Goal: Information Seeking & Learning: Learn about a topic

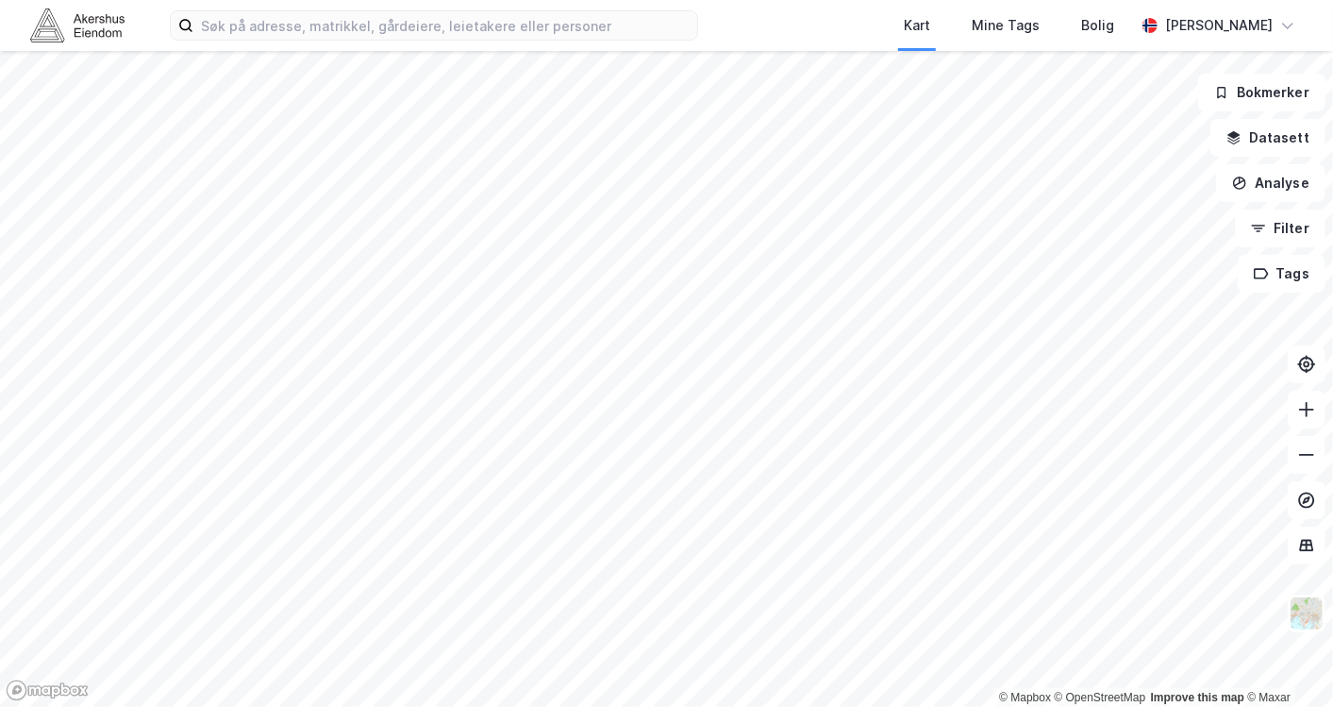
click at [345, 42] on div "Kart Mine Tags Bolig [PERSON_NAME]" at bounding box center [666, 25] width 1333 height 51
click at [336, 34] on input at bounding box center [445, 25] width 504 height 28
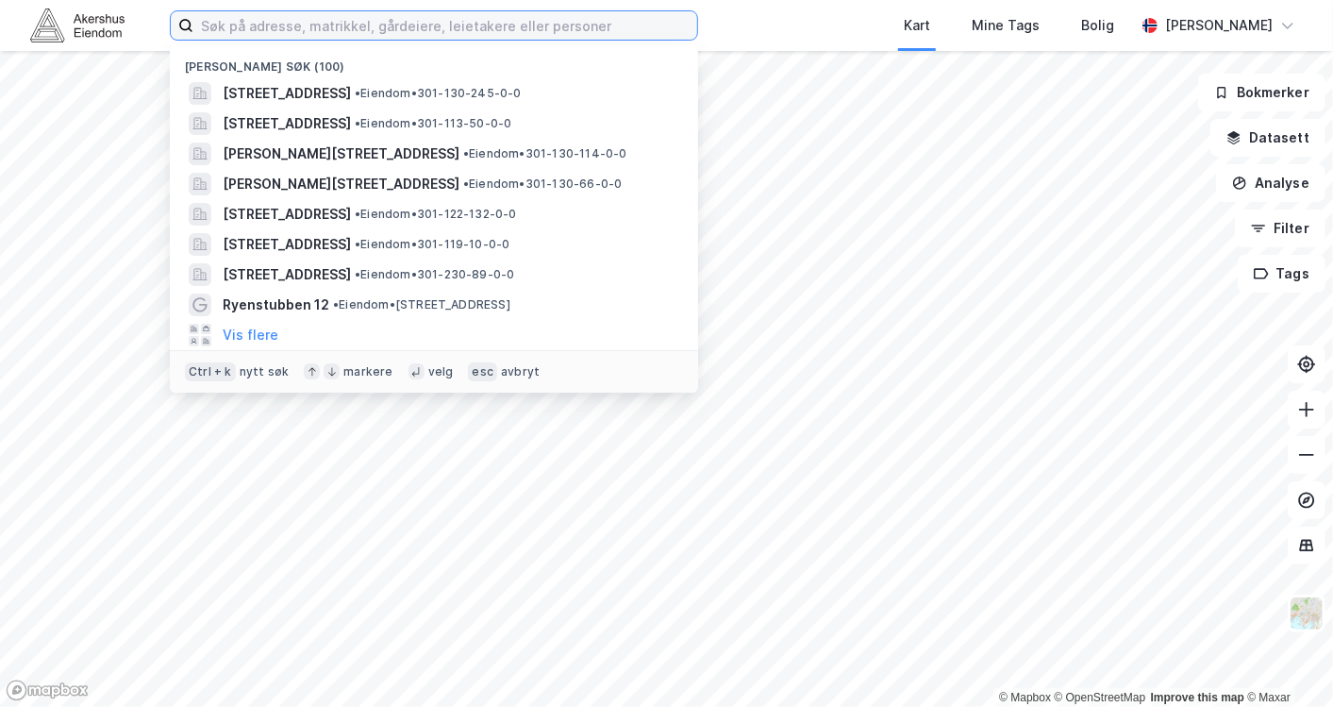
paste input "Hieronymus [STREET_ADDRESS]"
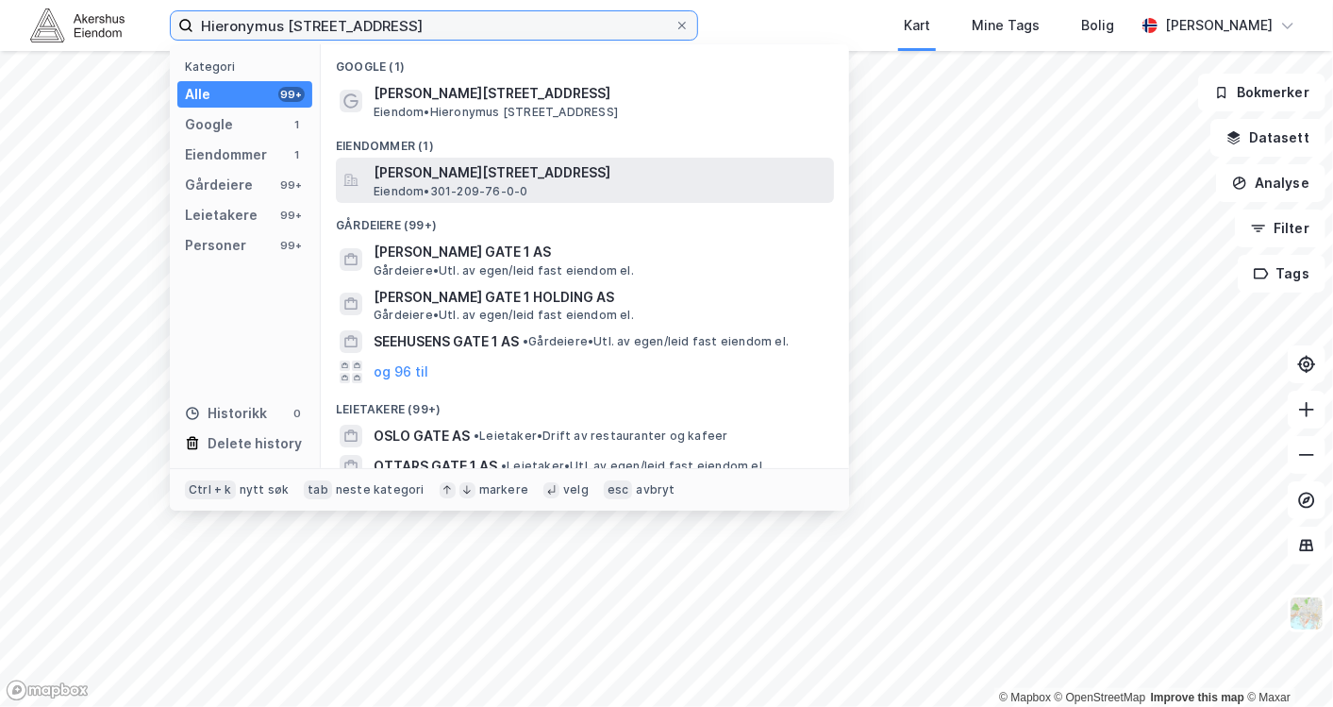
type input "Hieronymus [STREET_ADDRESS]"
click at [507, 173] on span "[PERSON_NAME][STREET_ADDRESS]" at bounding box center [600, 172] width 453 height 23
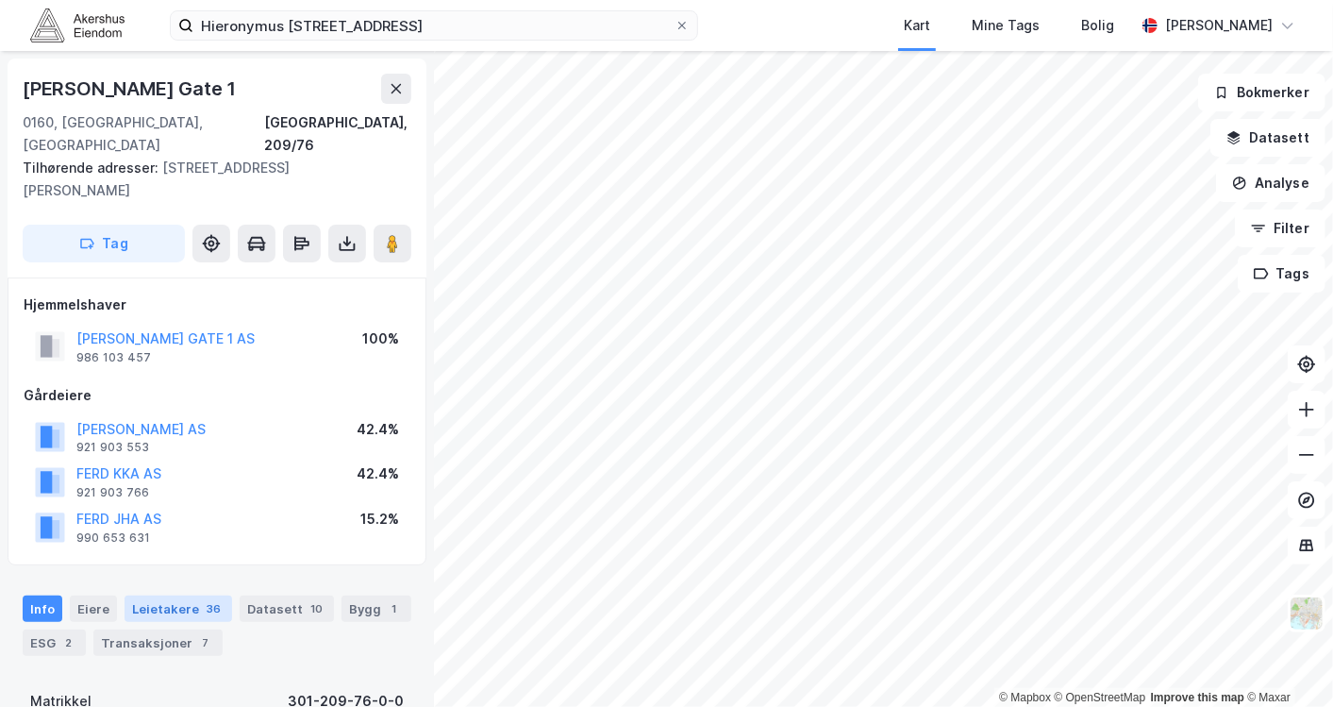
click at [177, 595] on div "Leietakere 36" at bounding box center [179, 608] width 108 height 26
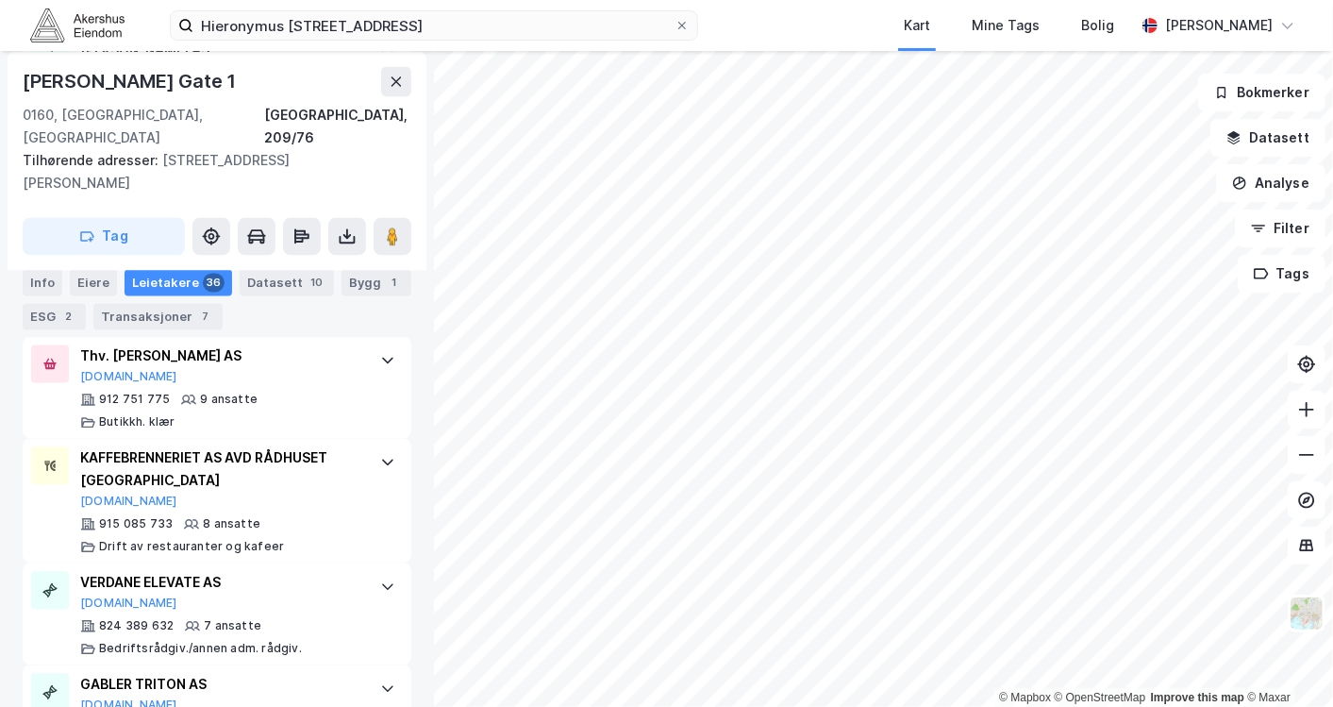
scroll to position [2126, 0]
